Goal: Information Seeking & Learning: Learn about a topic

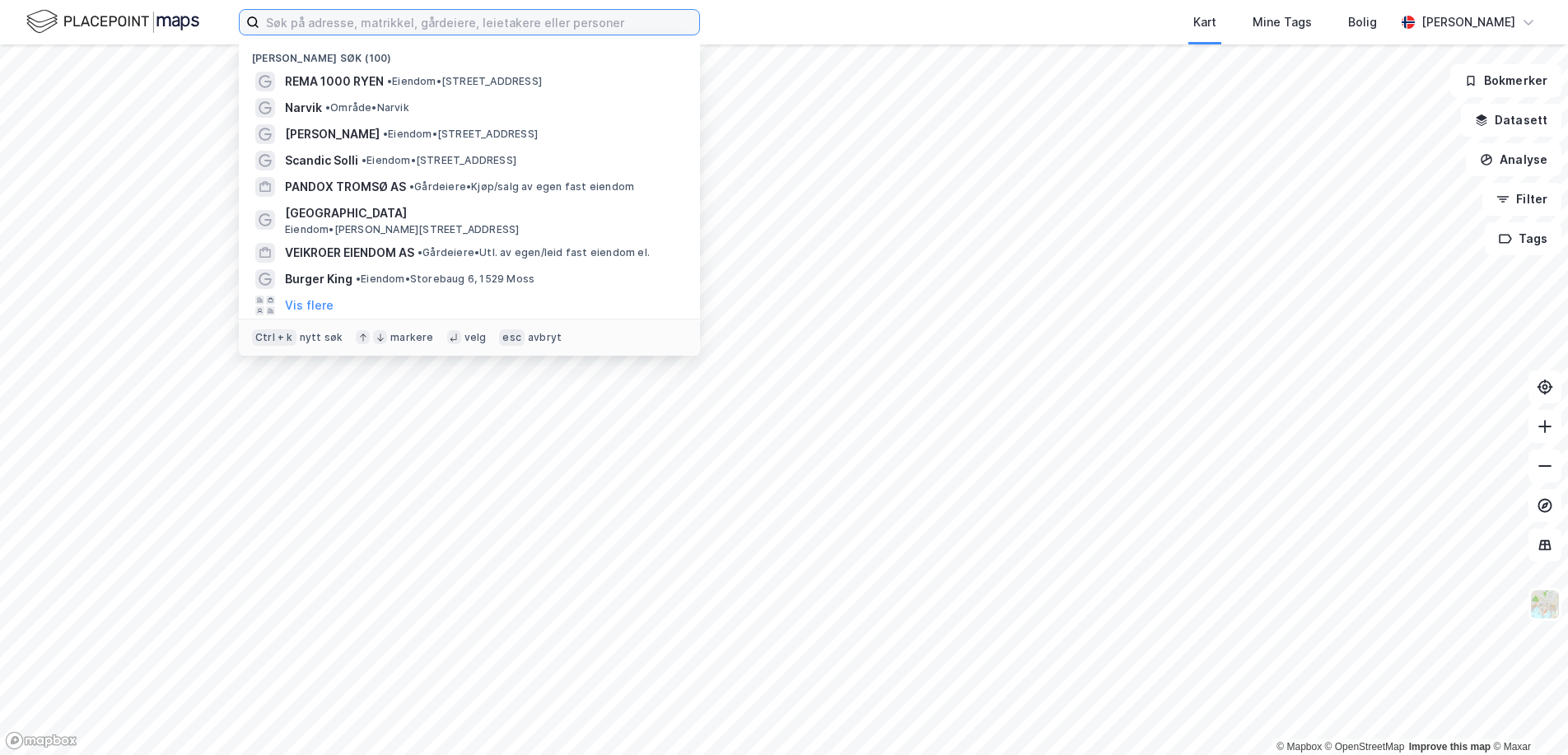
click at [373, 20] on input at bounding box center [480, 22] width 440 height 25
type input "rud"
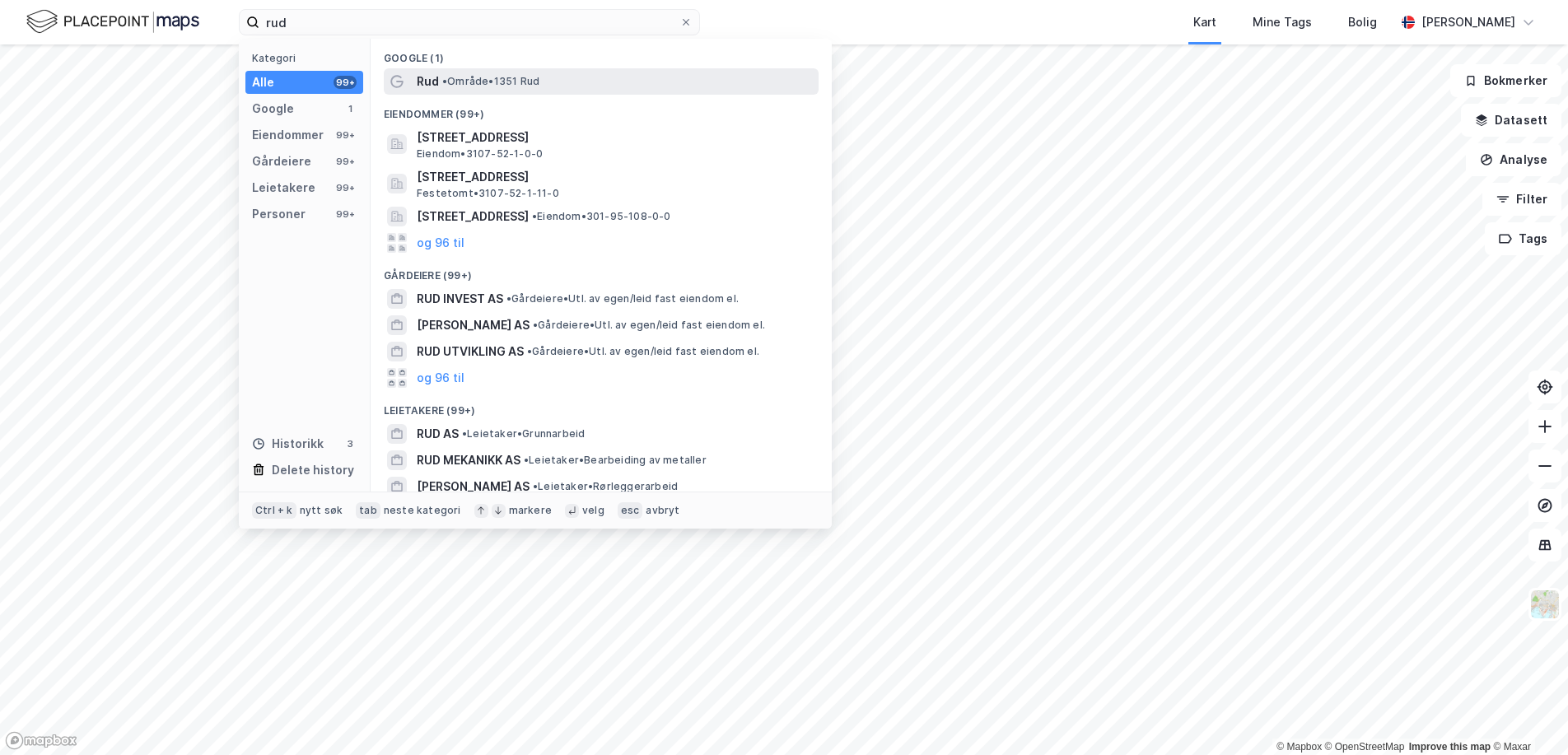
click at [440, 85] on div "Rud • Område • 1351 Rud" at bounding box center [616, 81] width 398 height 20
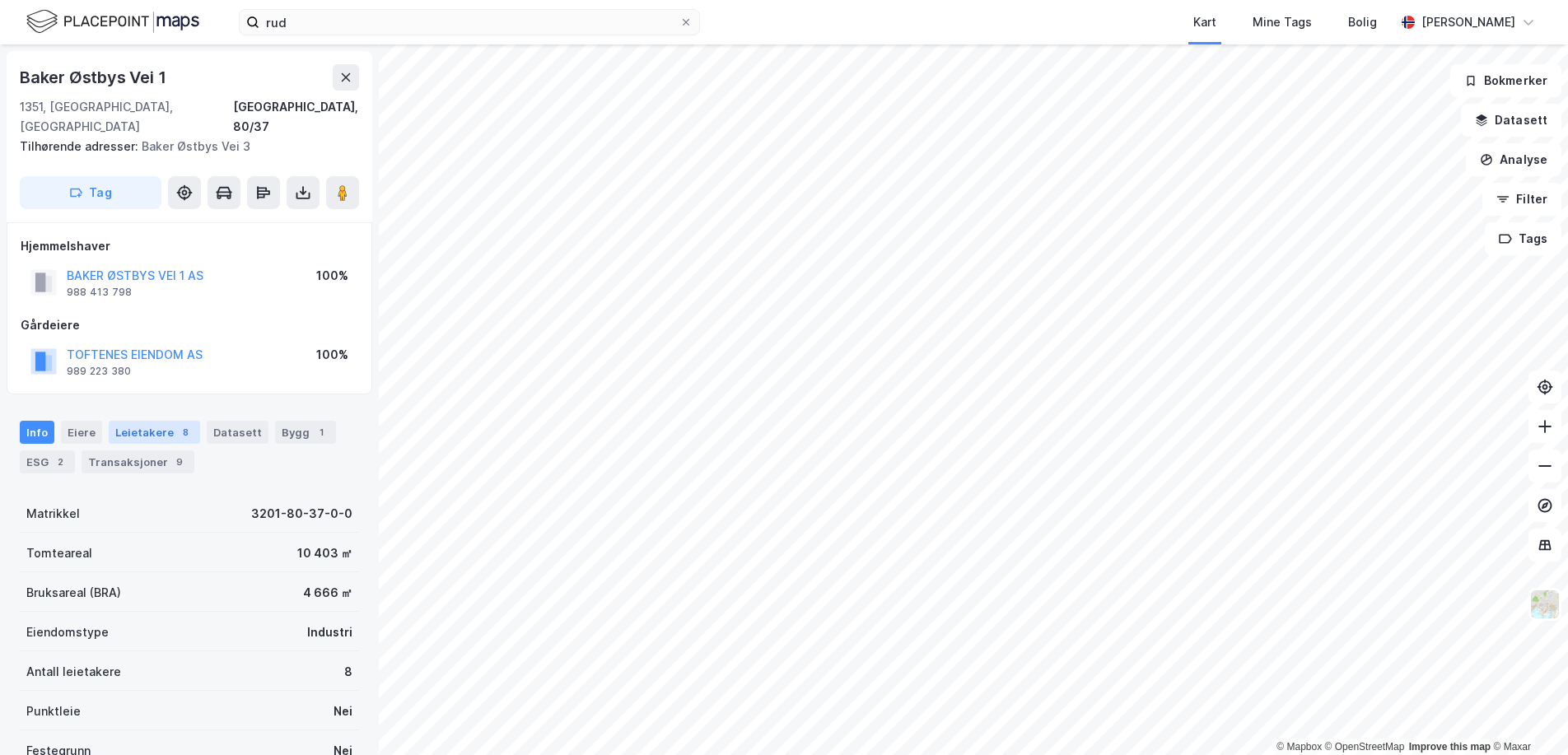
click at [163, 421] on div "Leietakere 8" at bounding box center [155, 432] width 91 height 23
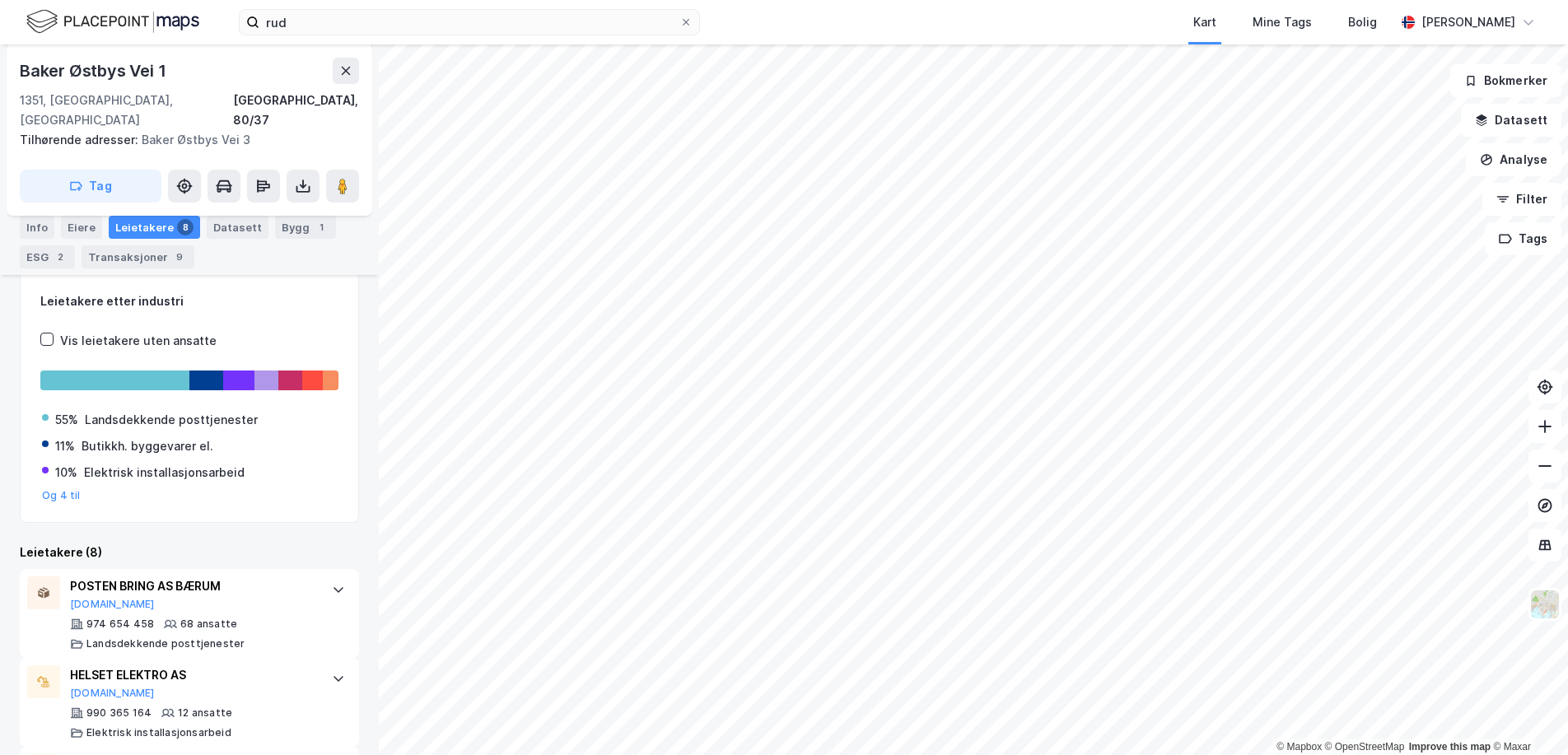
scroll to position [366, 0]
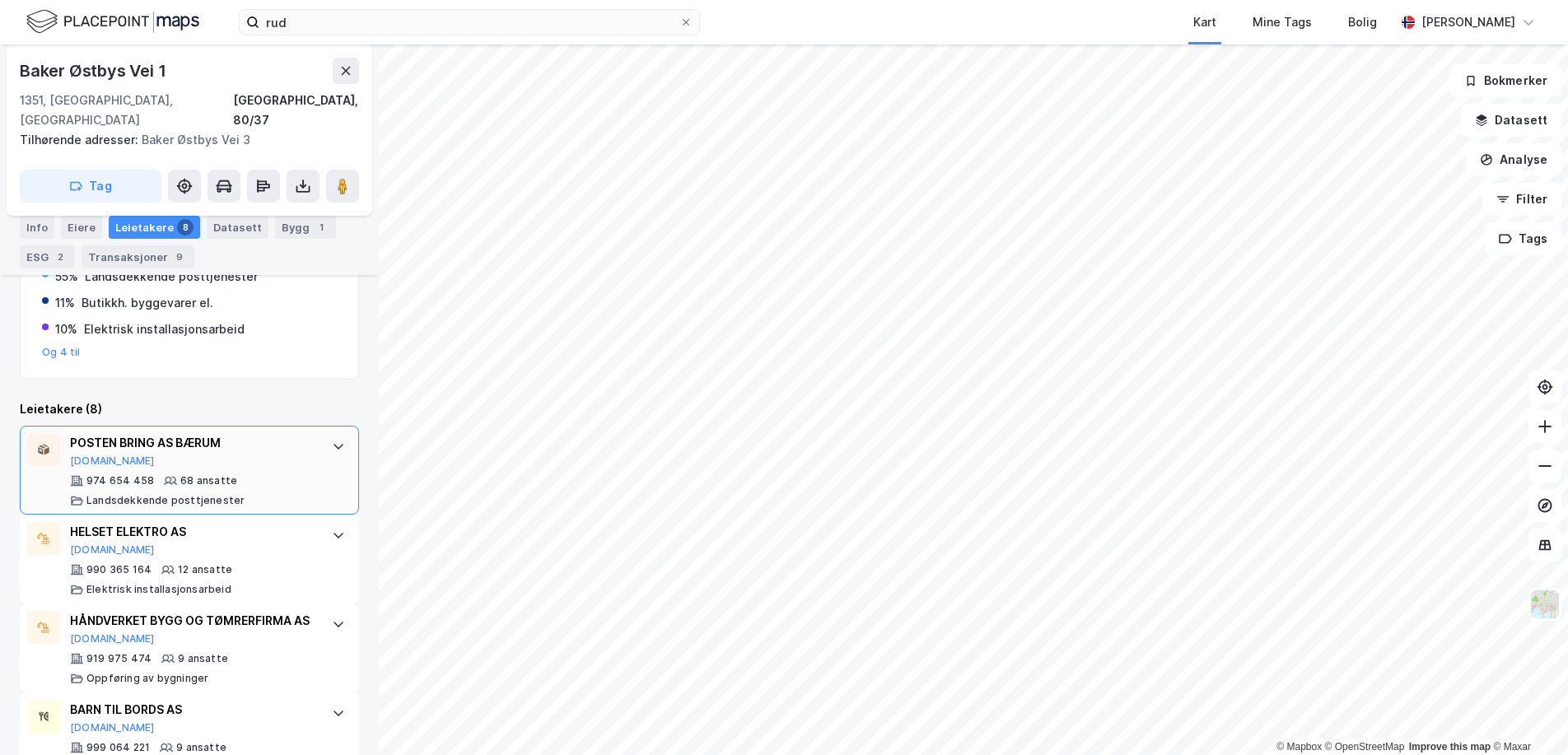
click at [266, 441] on div "POSTEN BRING AS BÆRUM [DOMAIN_NAME]" at bounding box center [193, 450] width 246 height 35
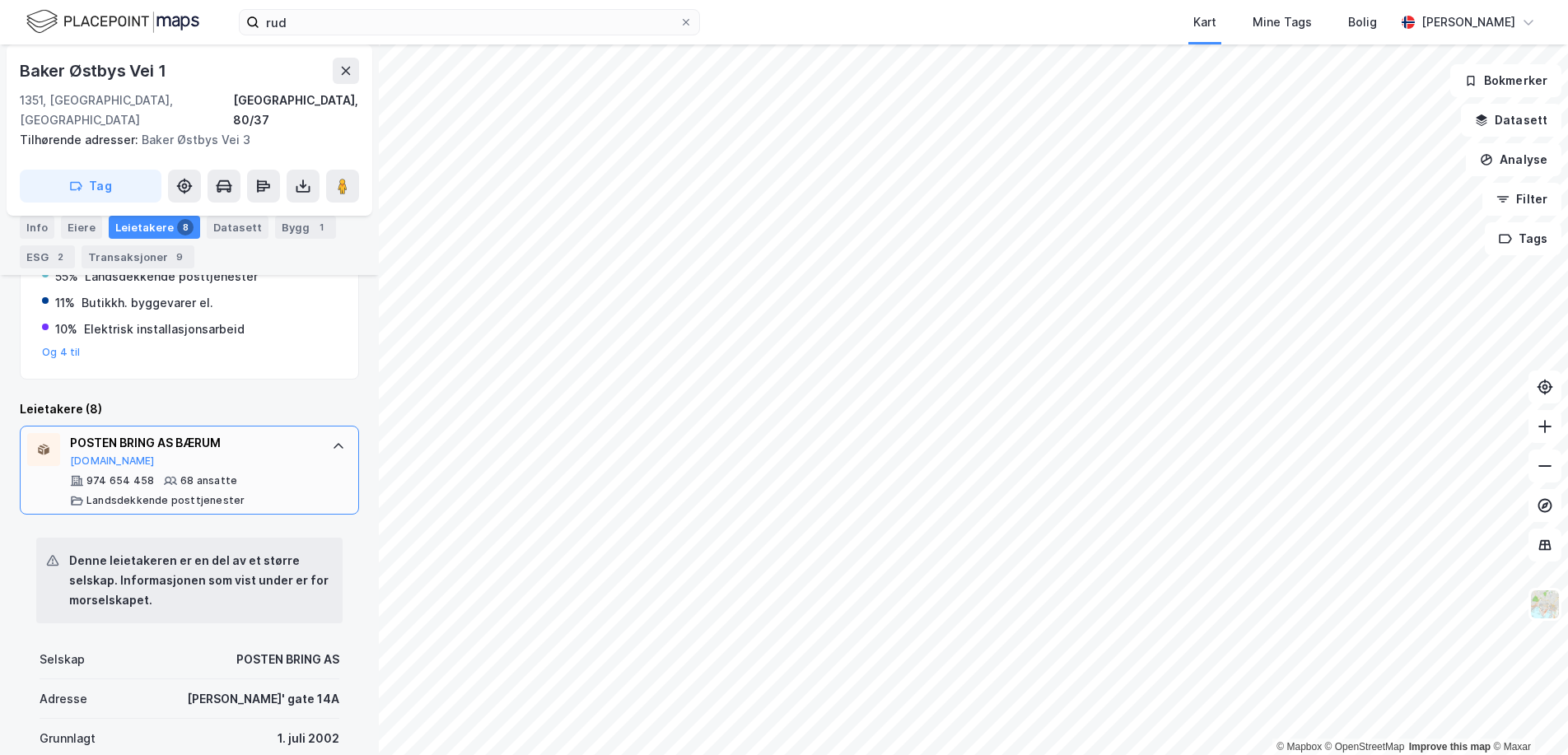
click at [294, 433] on div "POSTEN BRING AS BÆRUM" at bounding box center [193, 443] width 246 height 20
